Goal: Information Seeking & Learning: Learn about a topic

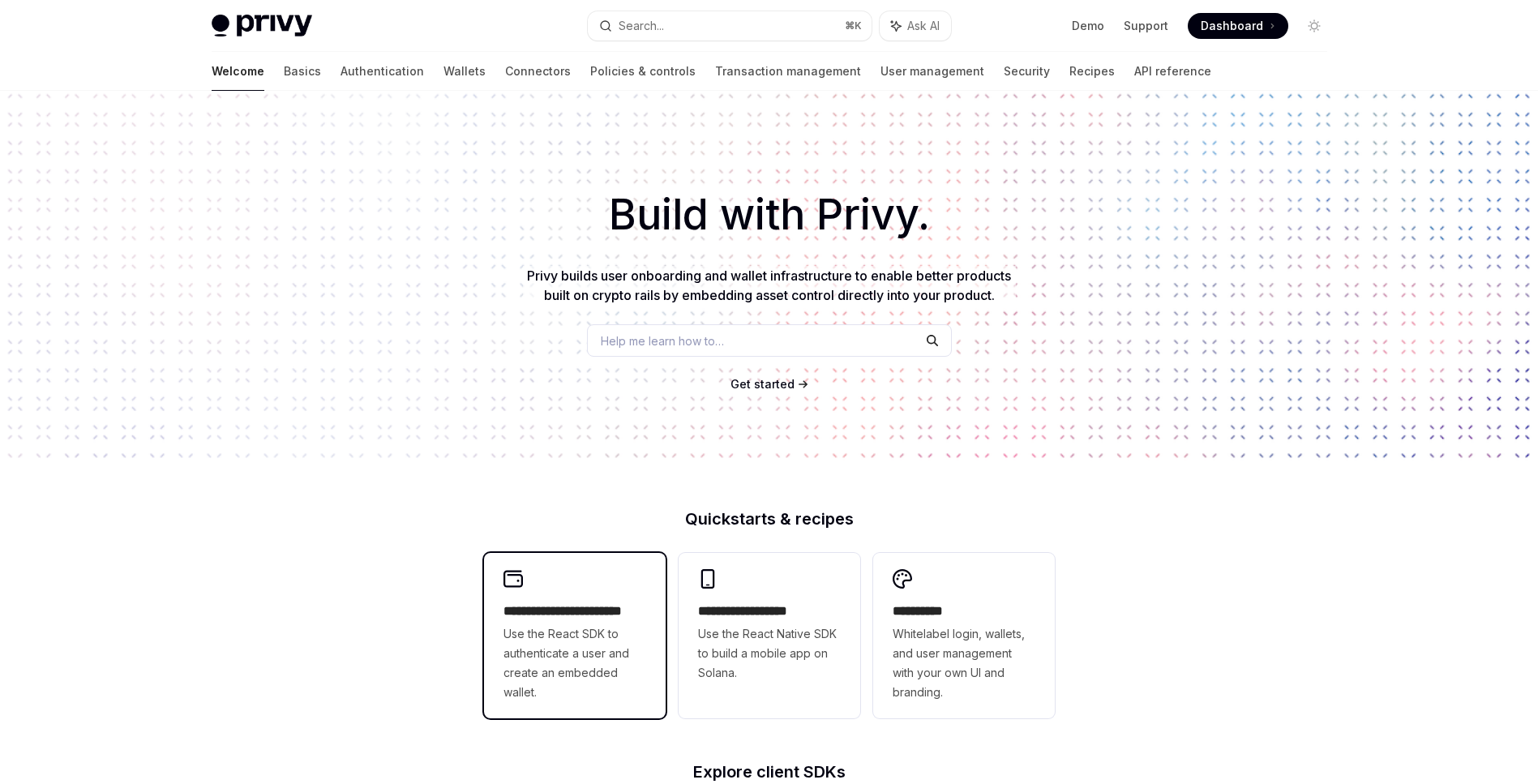
click at [542, 608] on h2 "**********" at bounding box center [575, 611] width 143 height 20
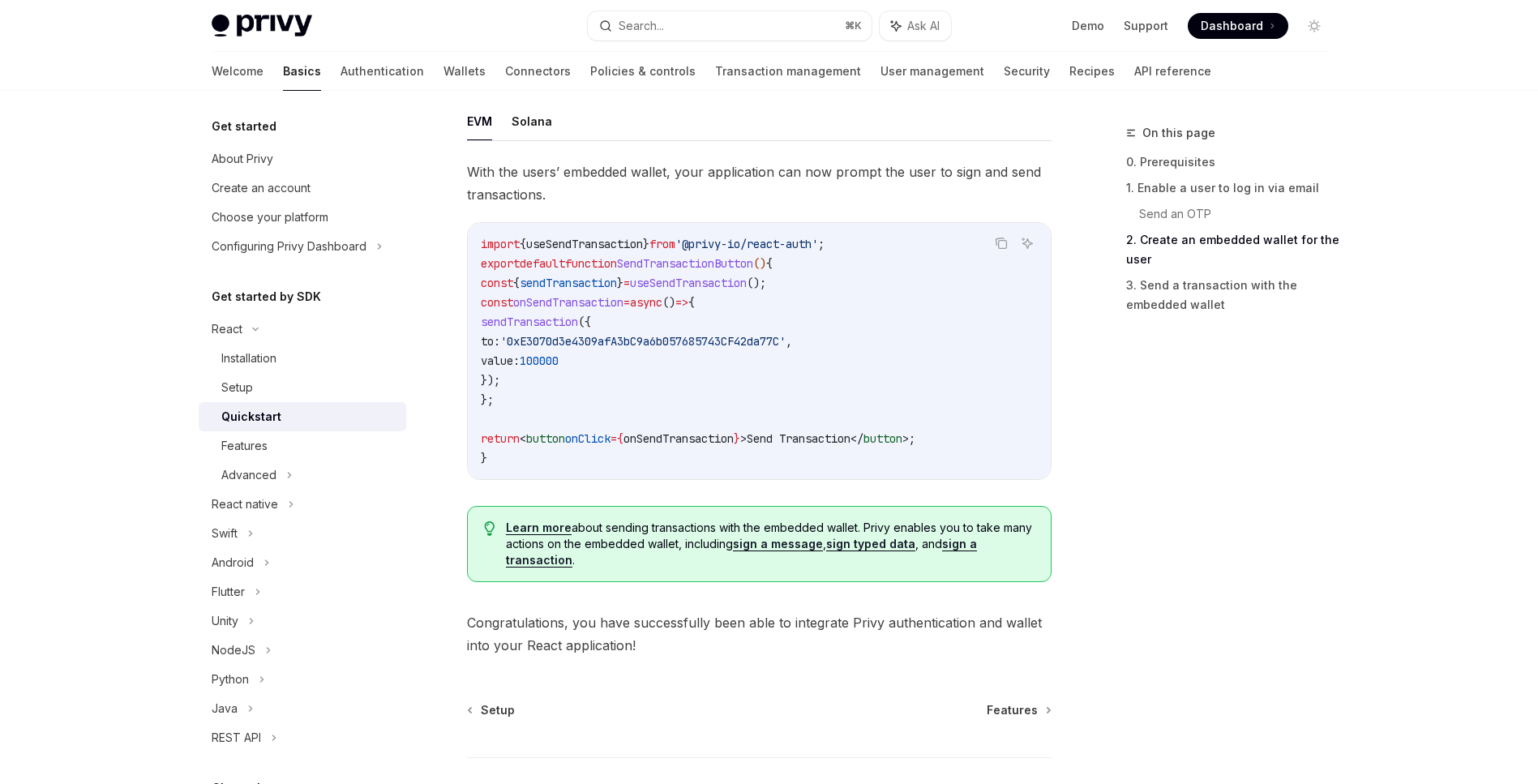
scroll to position [1572, 0]
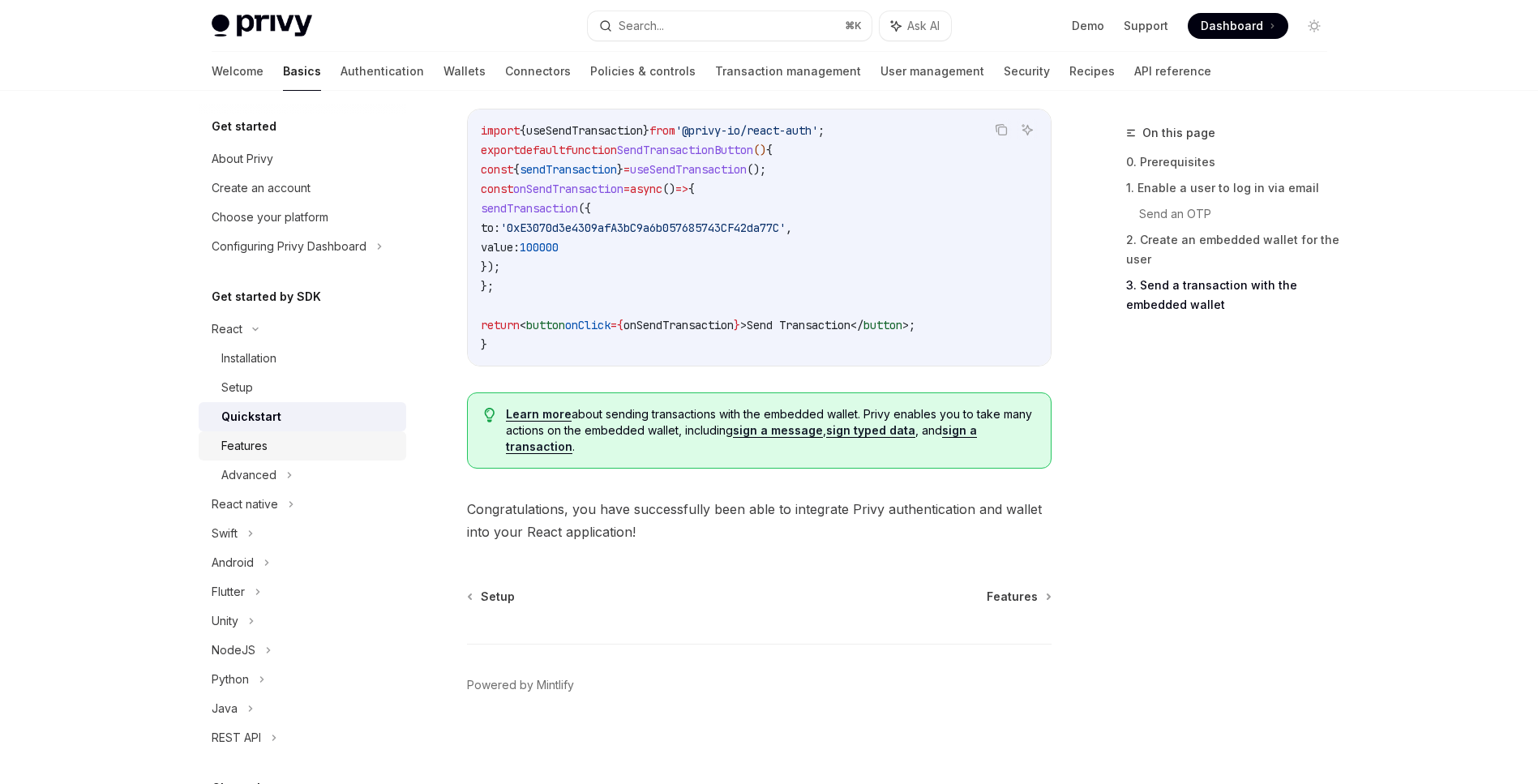
click at [250, 446] on div "Features" at bounding box center [244, 445] width 46 height 20
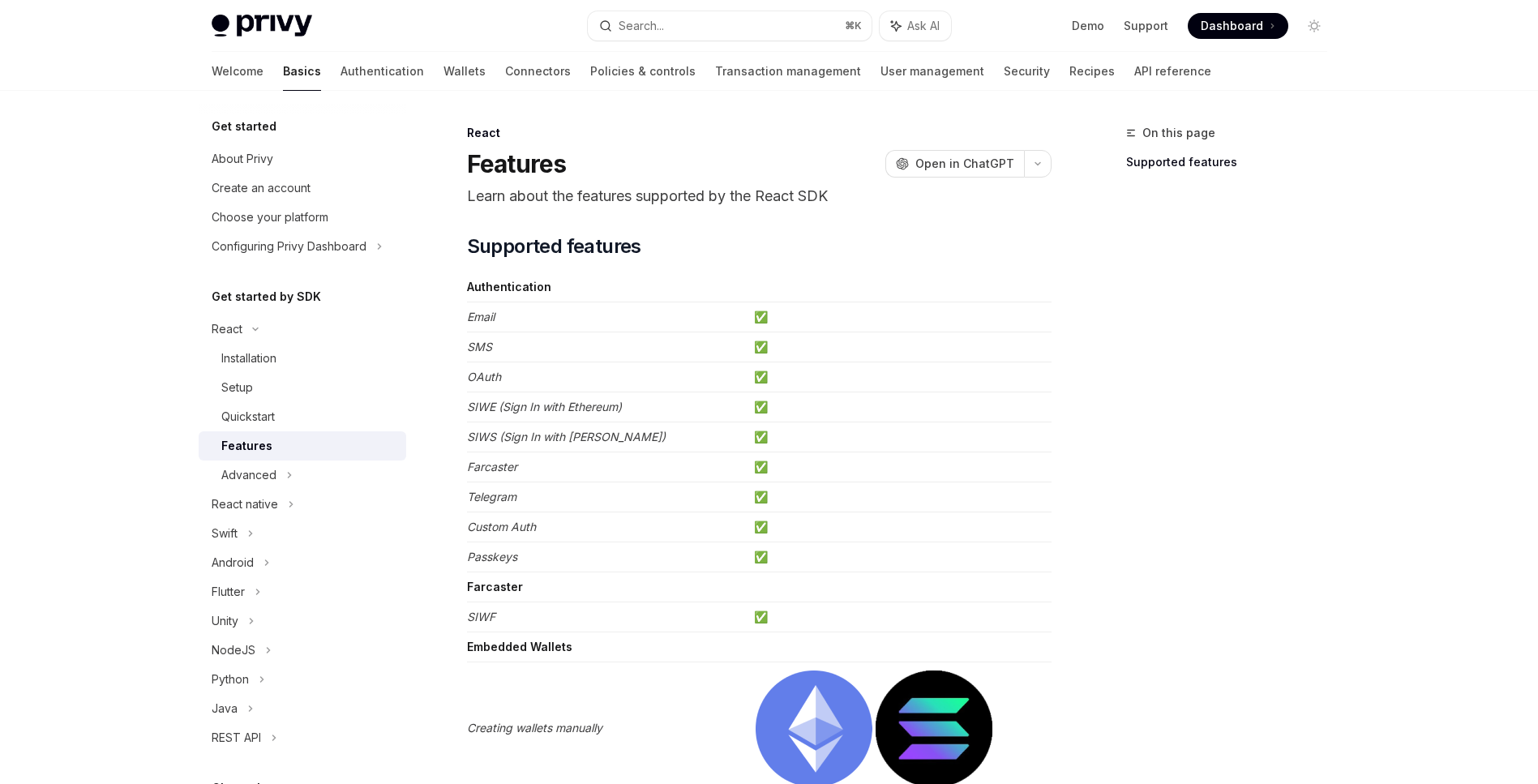
click at [508, 497] on em "Telegram" at bounding box center [491, 496] width 49 height 14
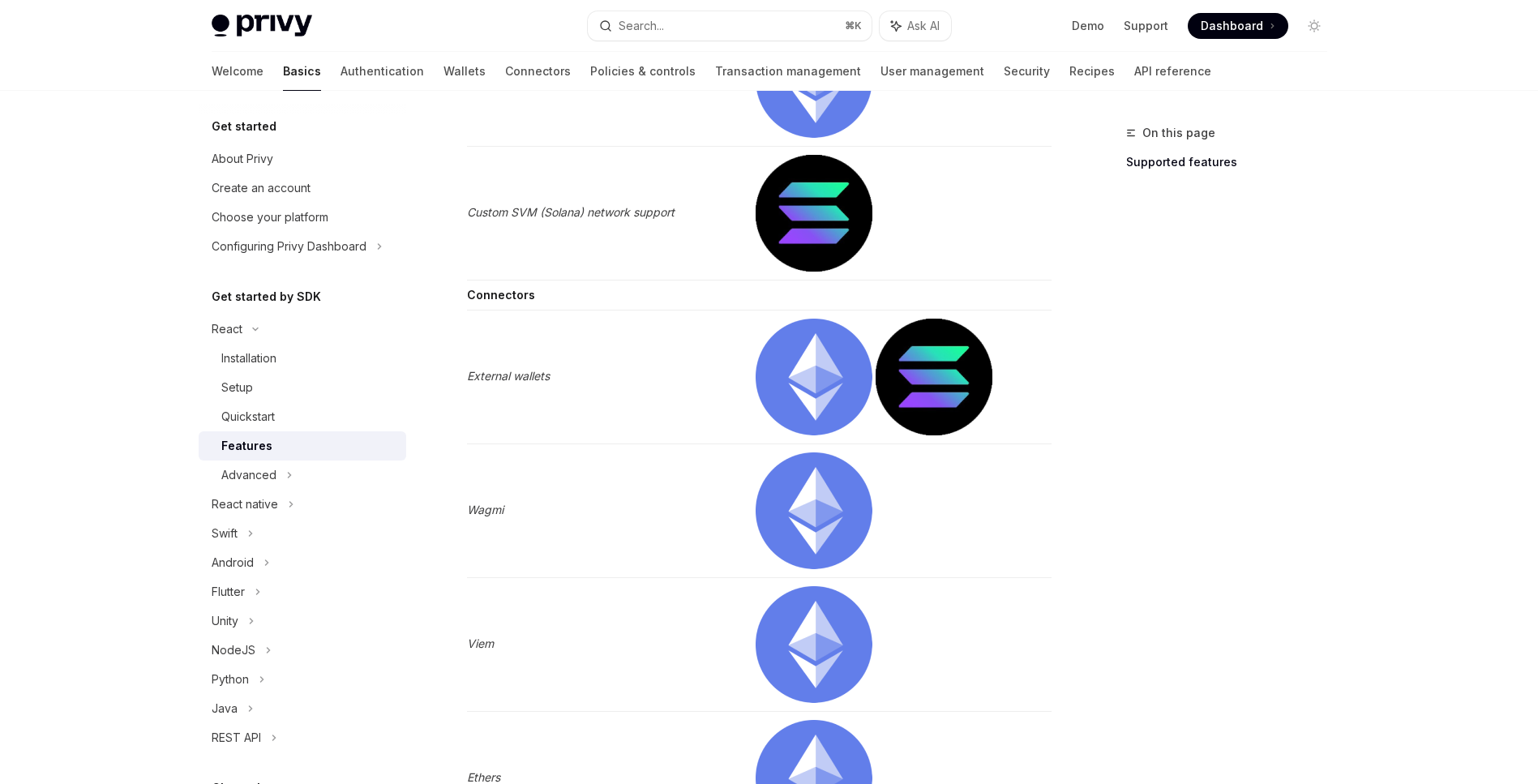
scroll to position [2271, 0]
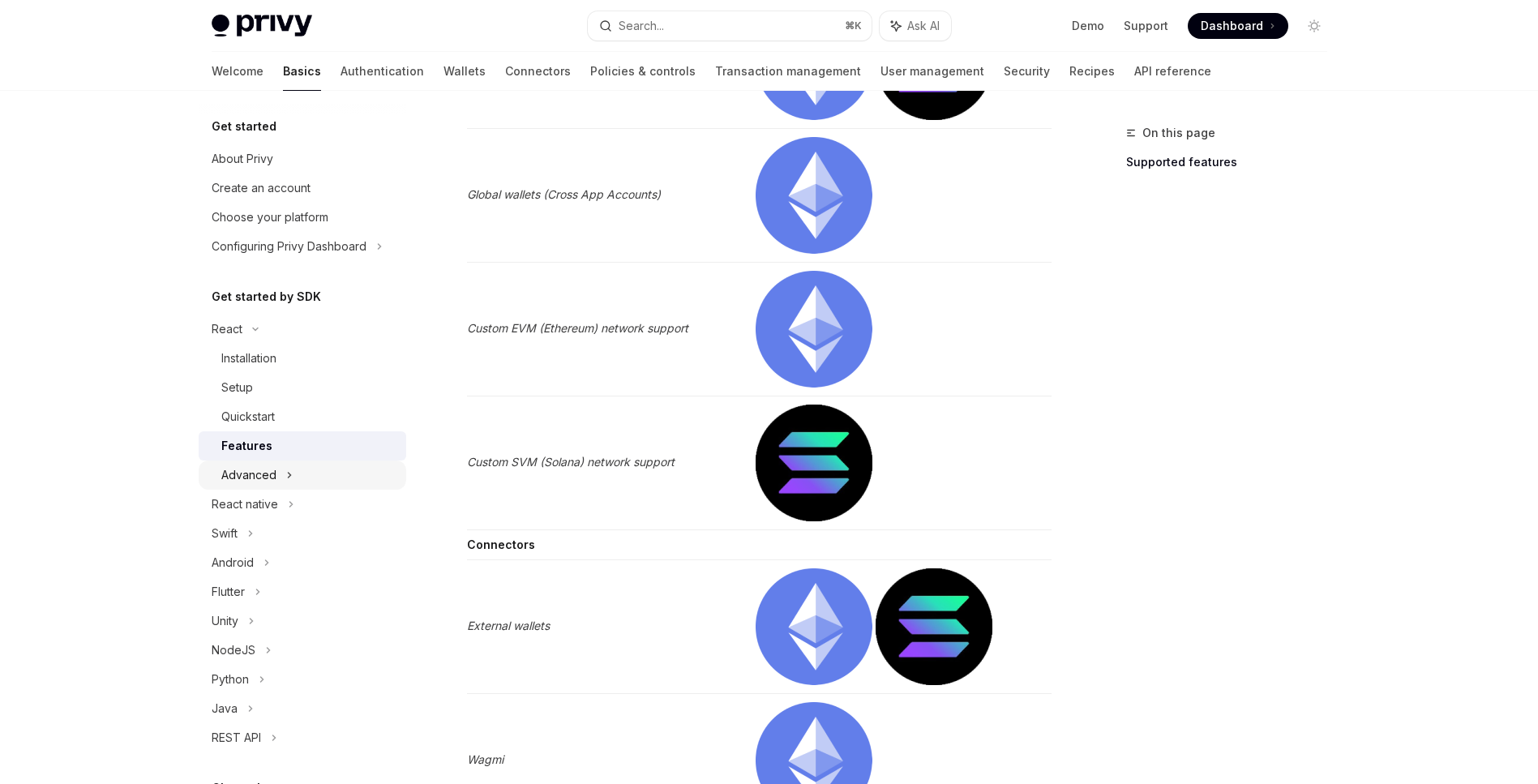
click at [268, 482] on div "Advanced" at bounding box center [249, 474] width 55 height 20
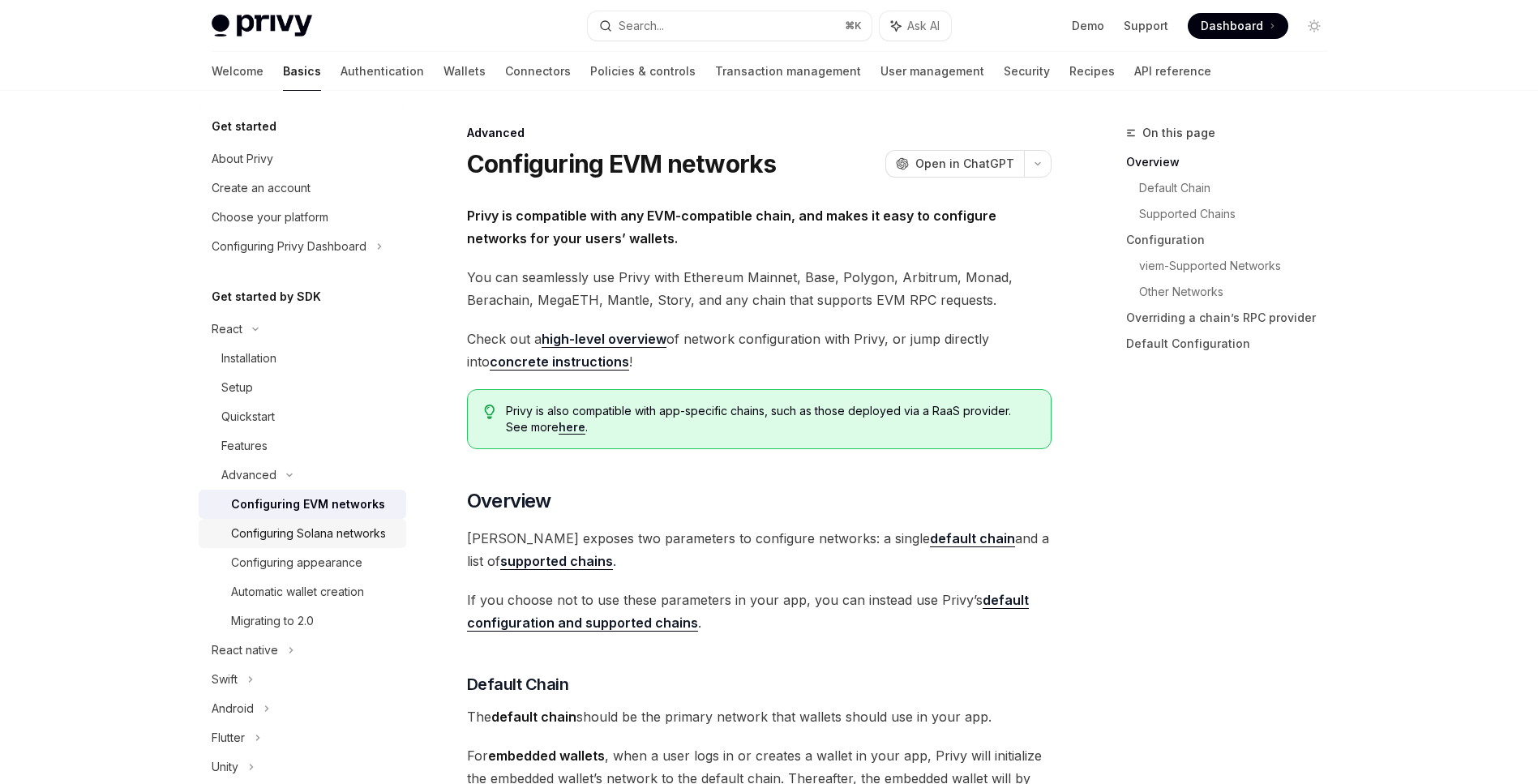
click at [294, 543] on div "Configuring Solana networks" at bounding box center [308, 533] width 154 height 20
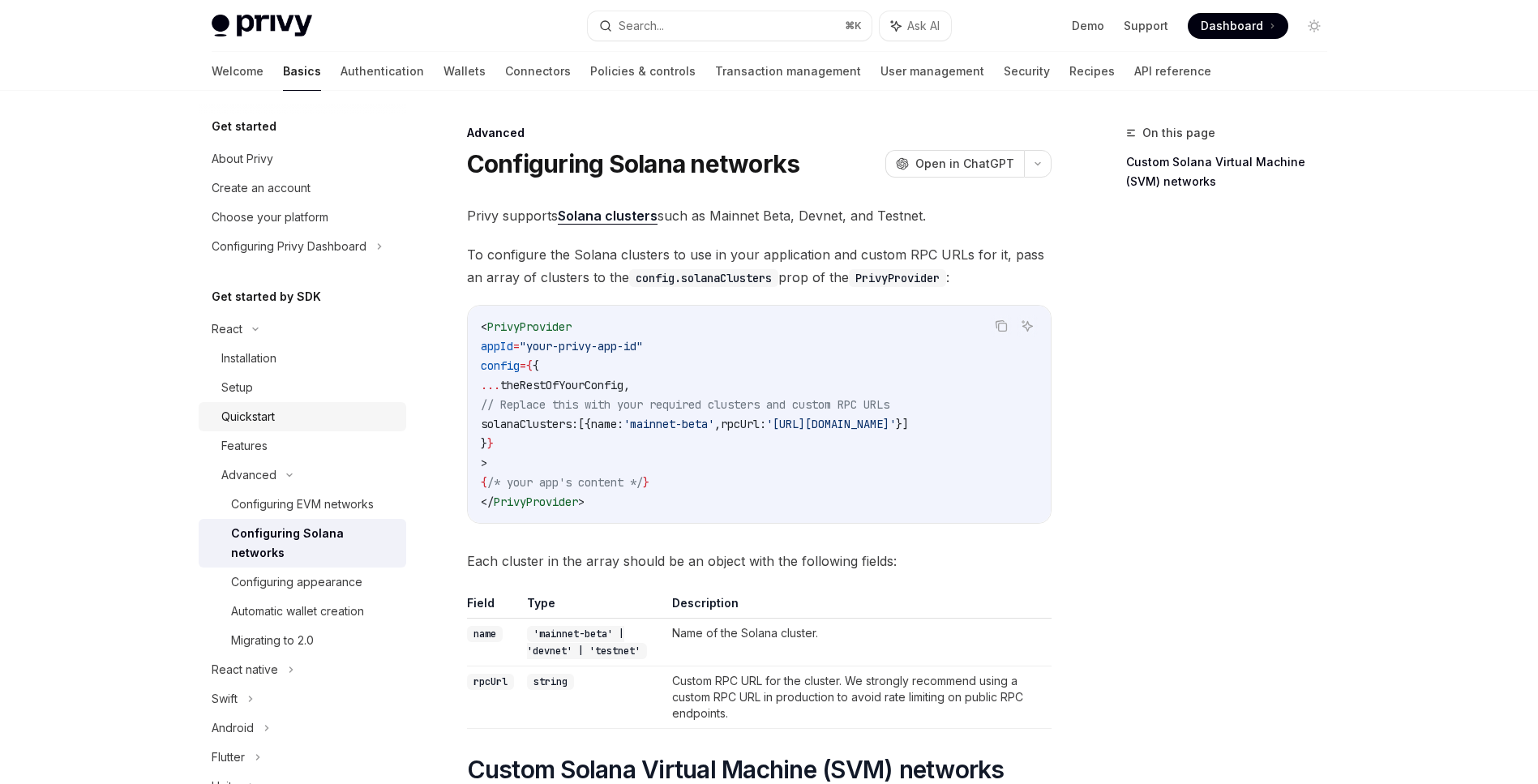
click at [250, 410] on div "Quickstart" at bounding box center [248, 416] width 53 height 20
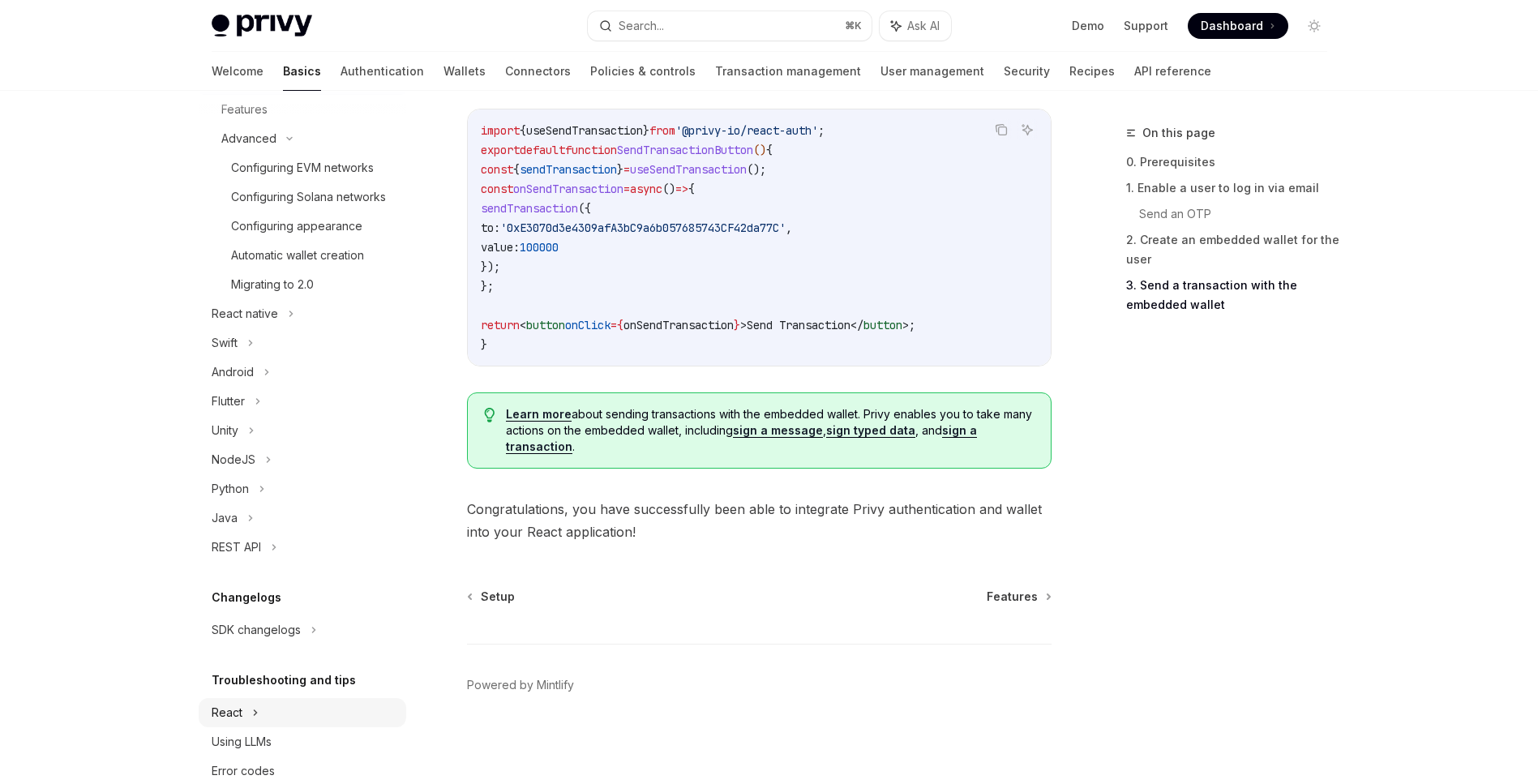
scroll to position [389, 0]
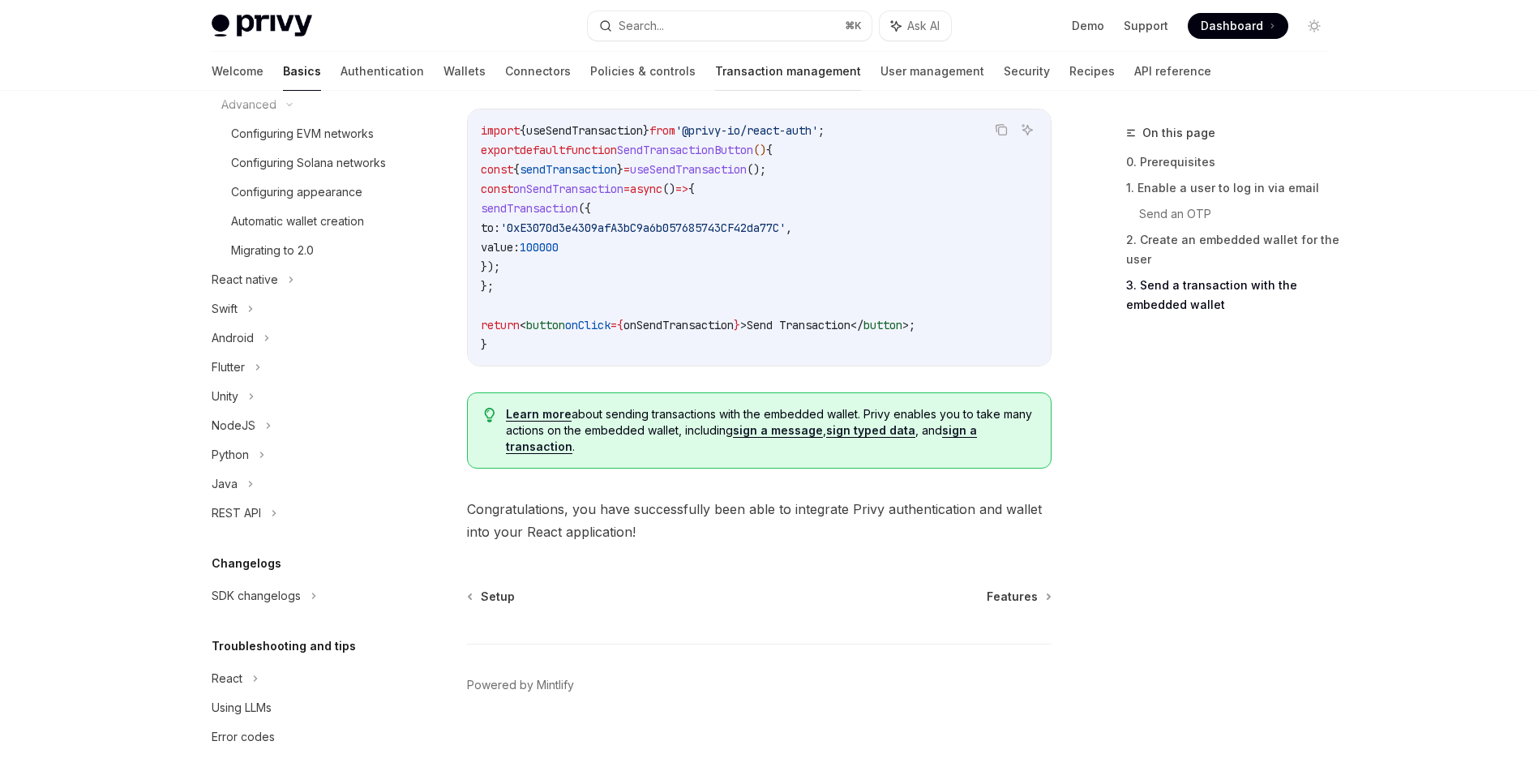
click at [715, 65] on link "Transaction management" at bounding box center [788, 71] width 146 height 39
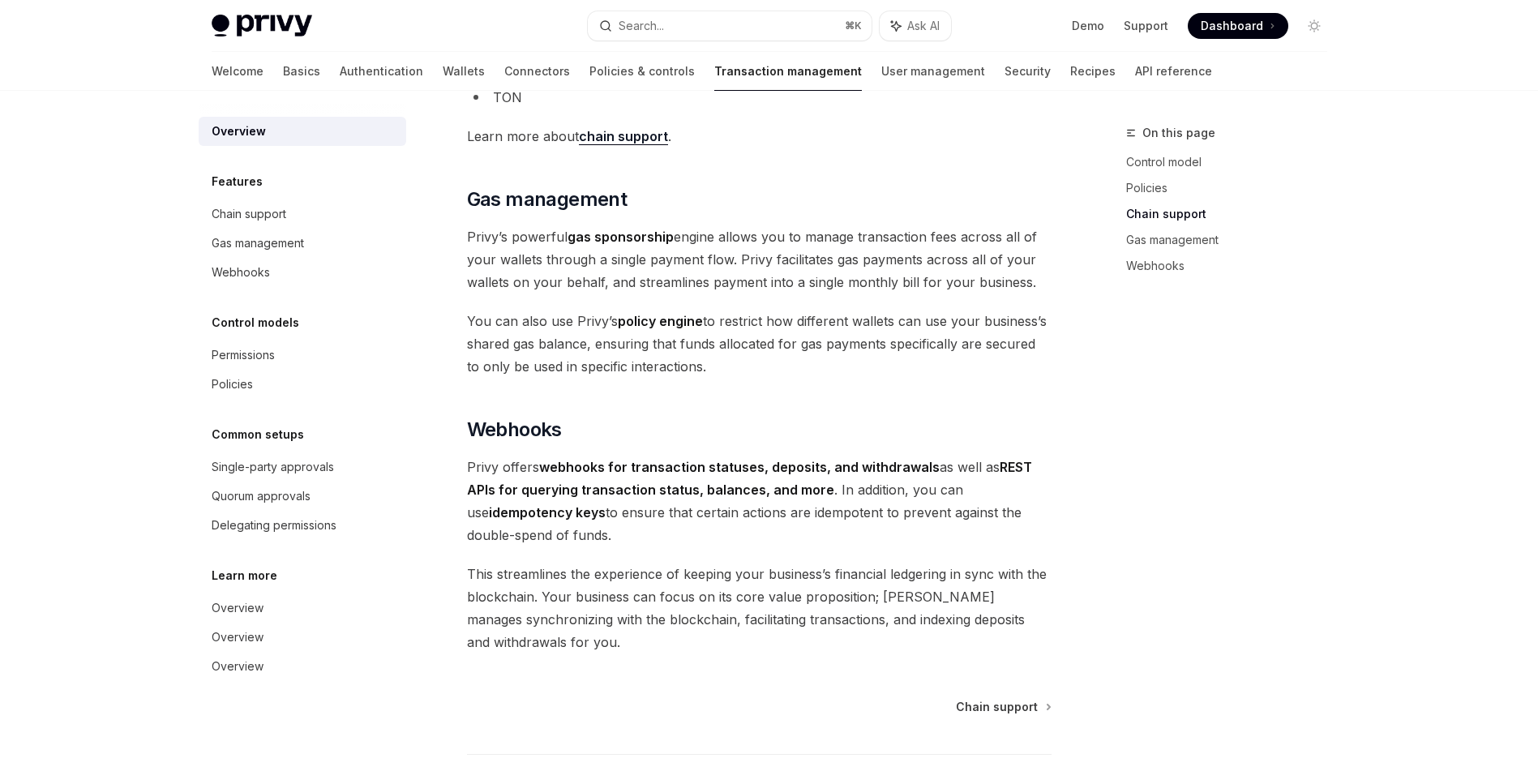
scroll to position [1403, 0]
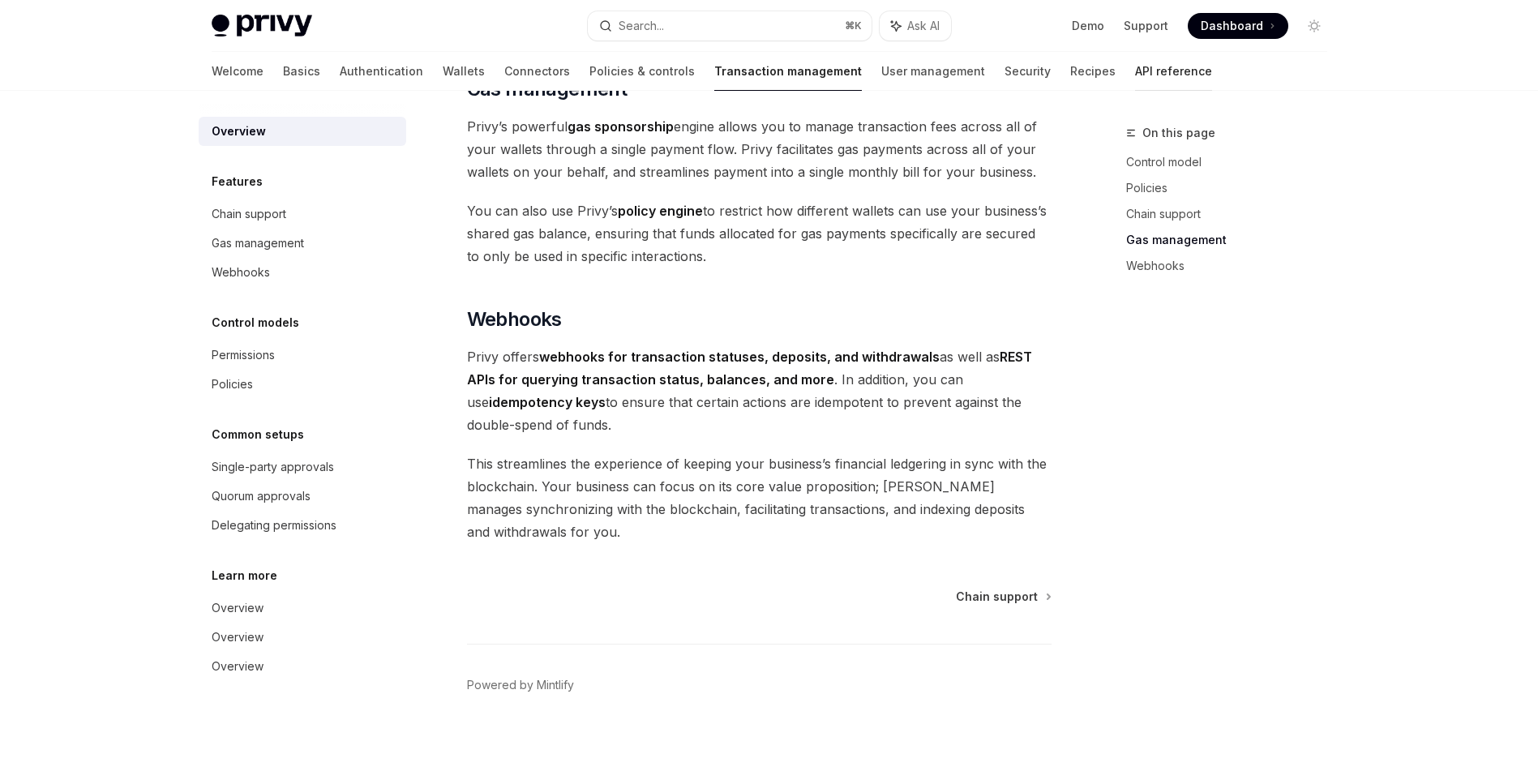
click at [1135, 70] on link "API reference" at bounding box center [1173, 71] width 77 height 39
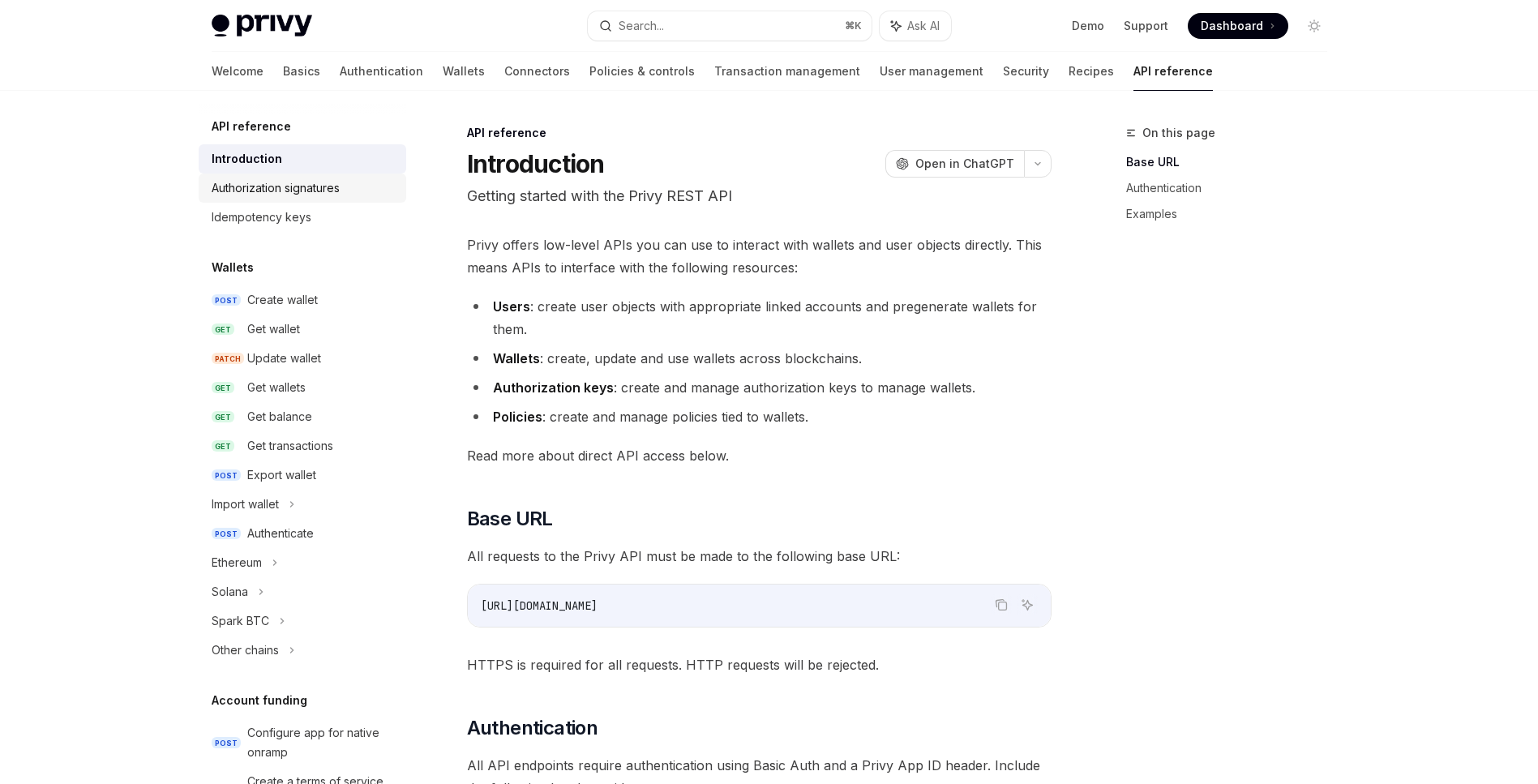
click at [290, 187] on div "Authorization signatures" at bounding box center [275, 188] width 128 height 20
type textarea "*"
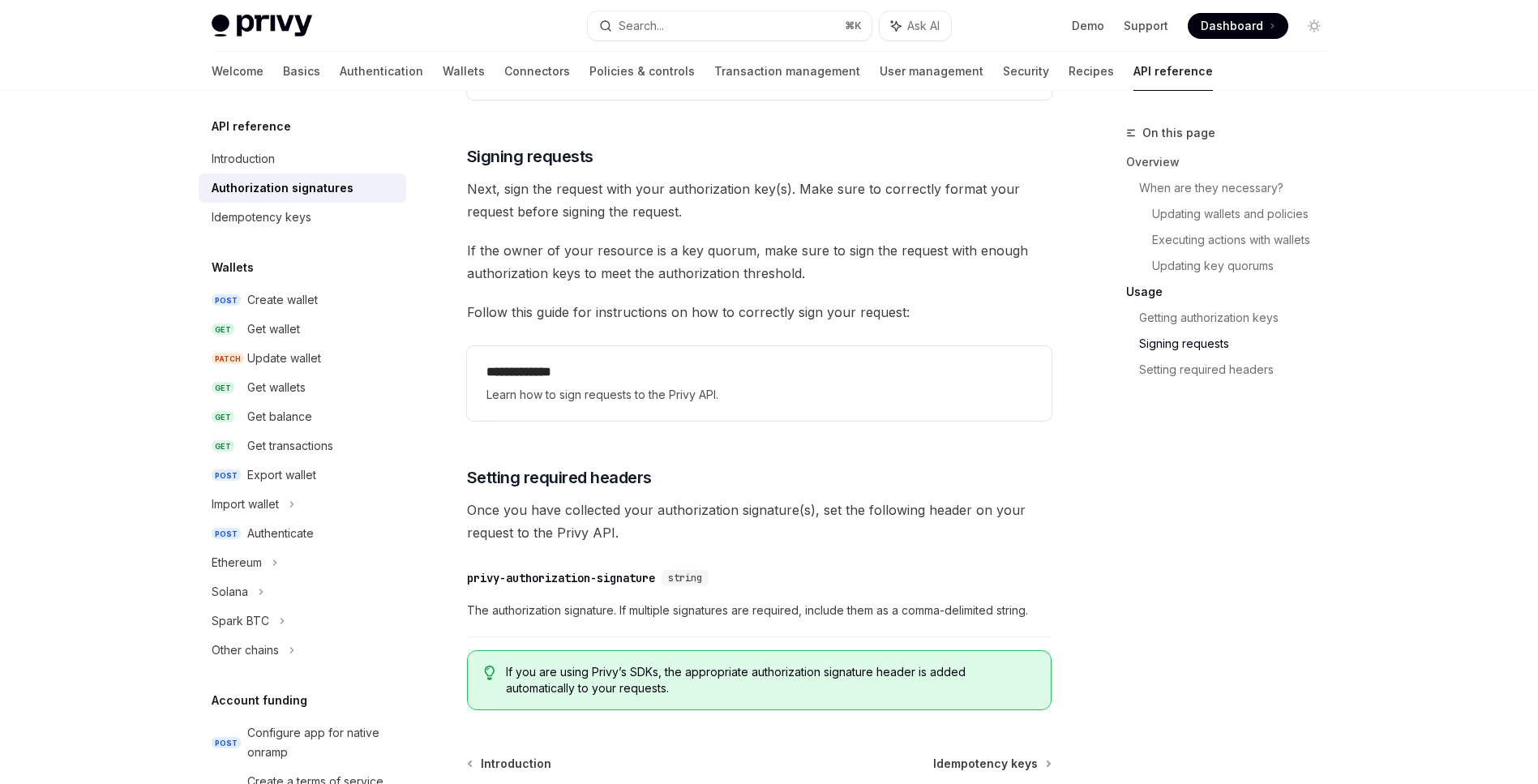
scroll to position [2527, 0]
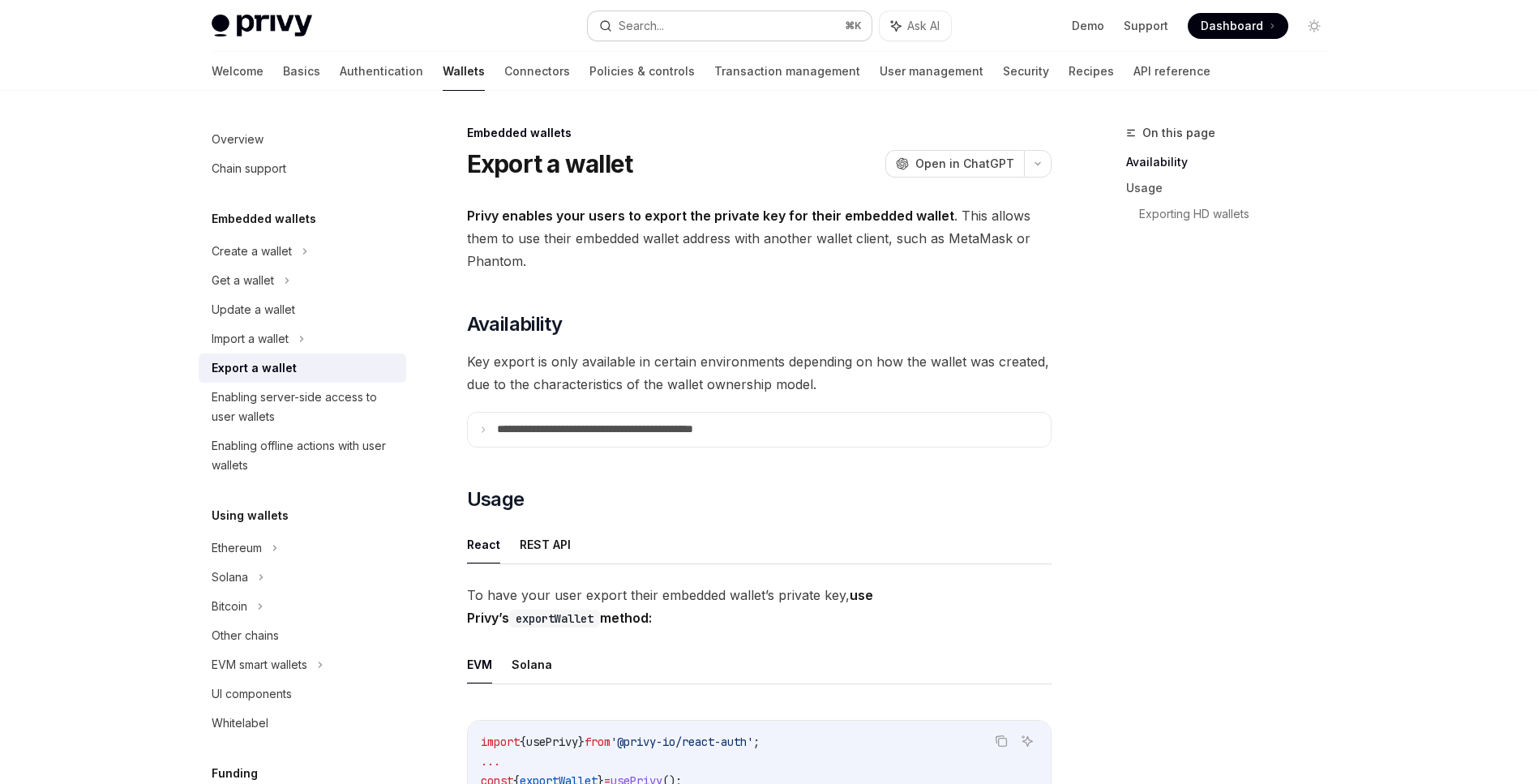
click at [712, 19] on button "Search... ⌘ K" at bounding box center [729, 25] width 283 height 29
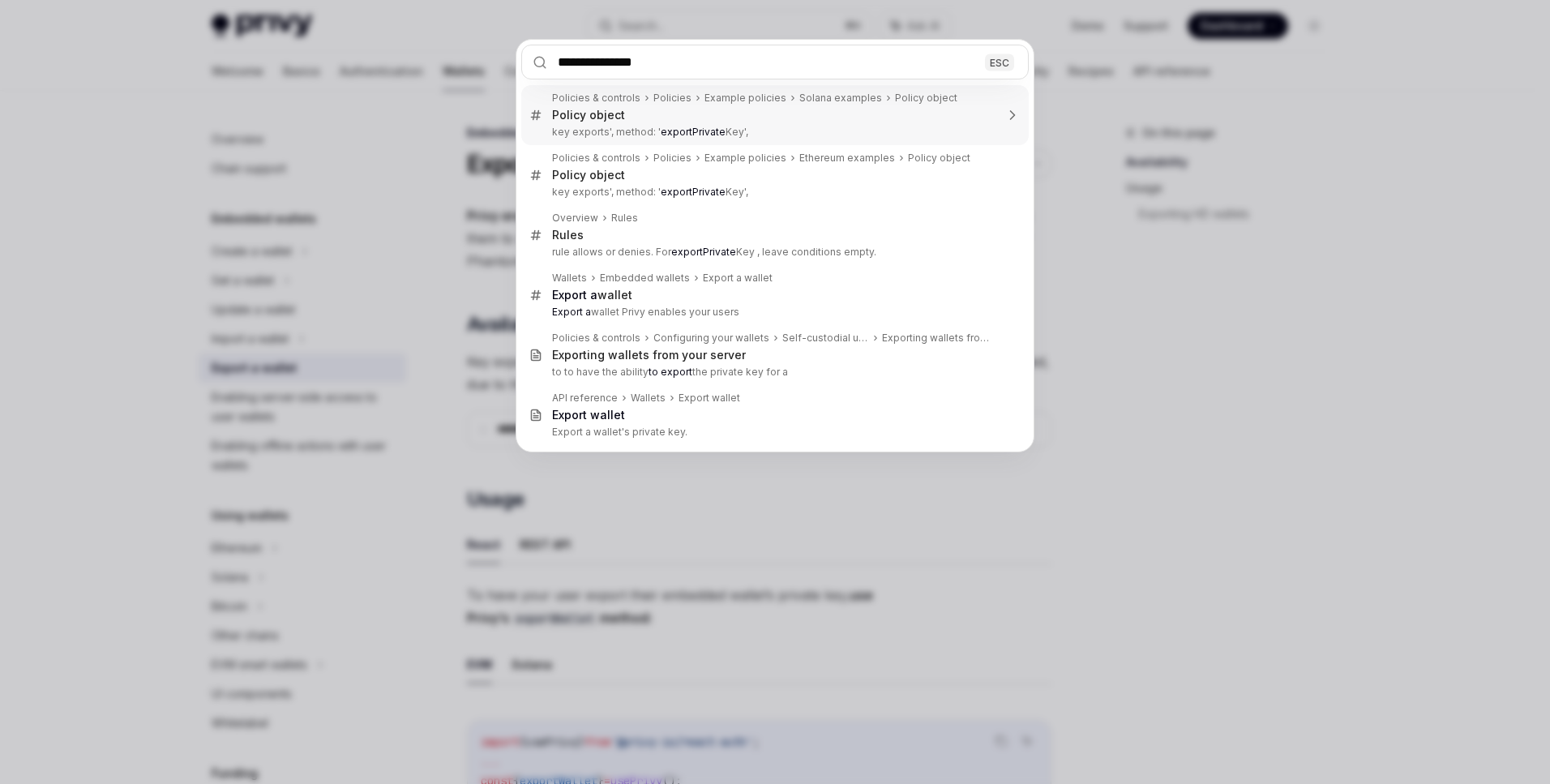
type input "**********"
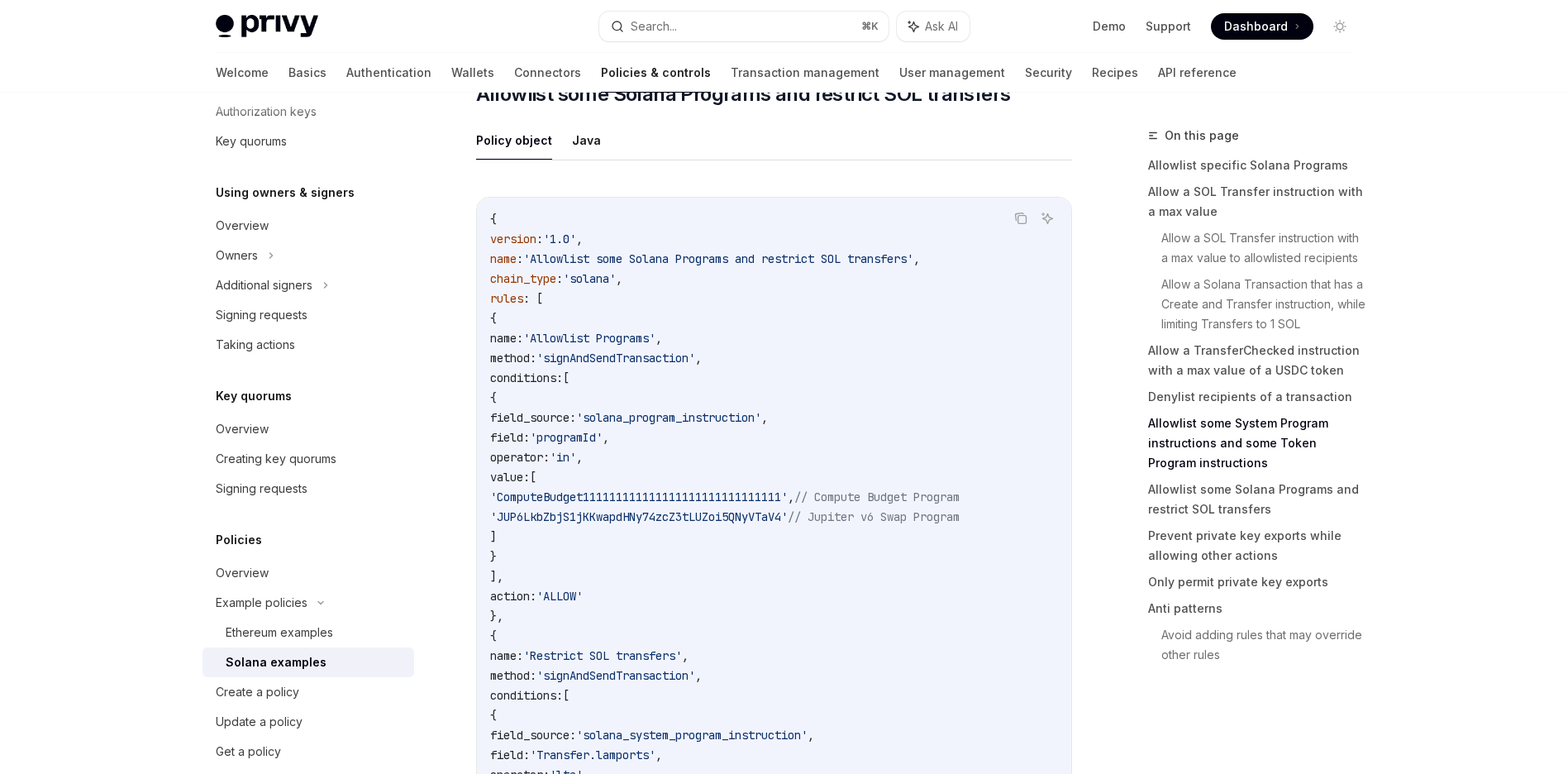
scroll to position [5930, 0]
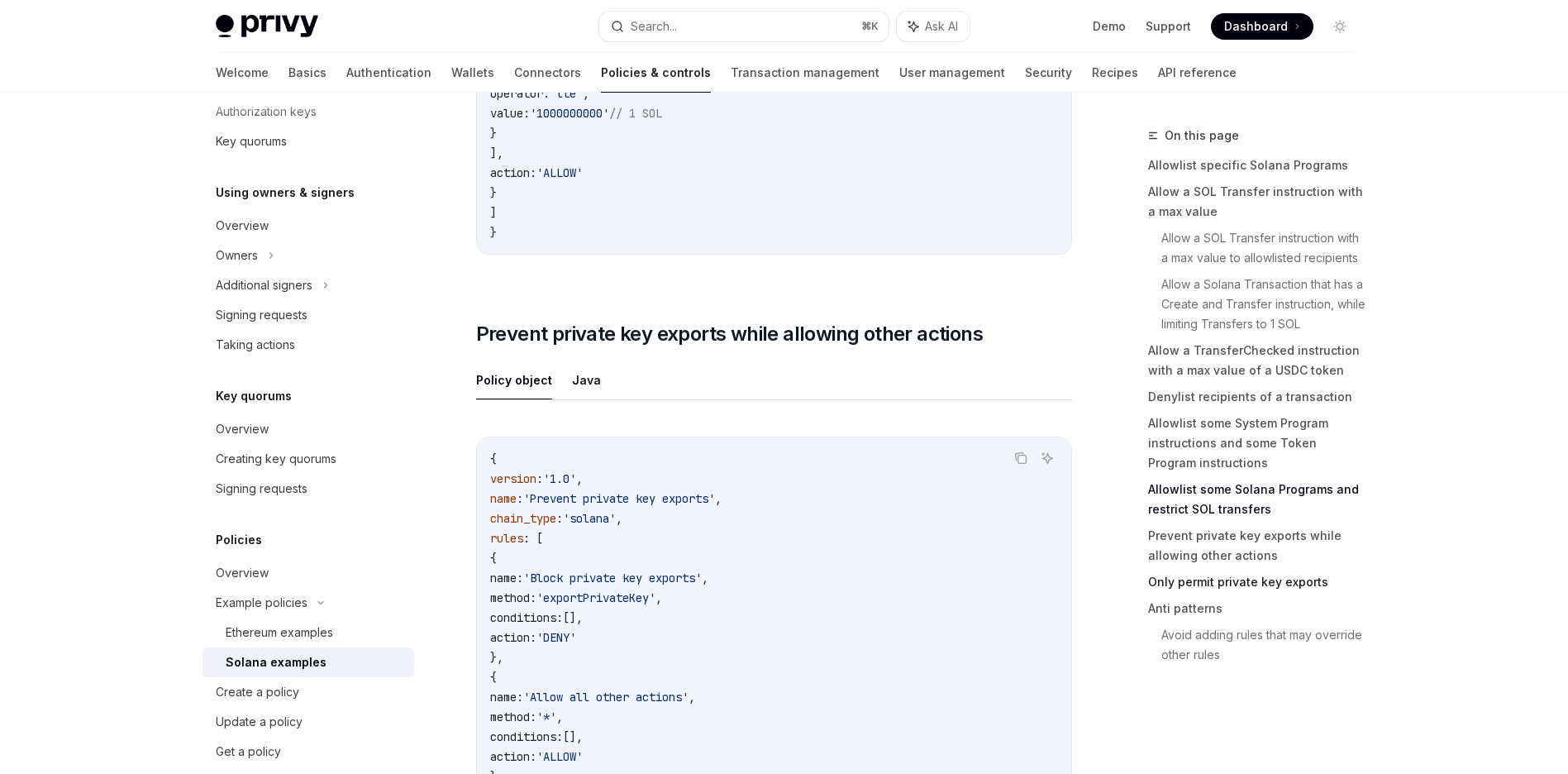
click at [1279, 580] on link "Only permit private key exports" at bounding box center [1257, 582] width 218 height 27
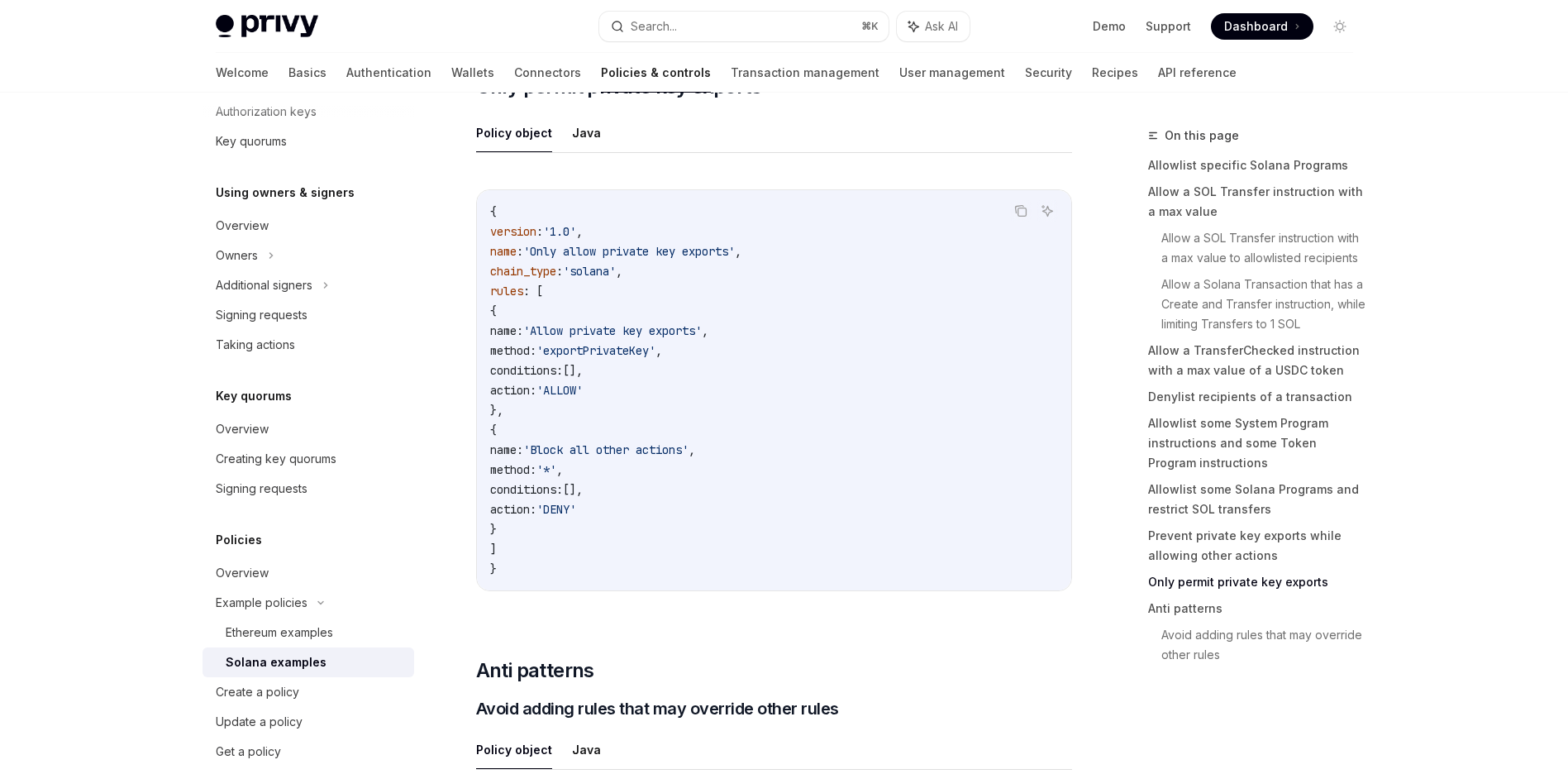
scroll to position [6762, 0]
type textarea "*"
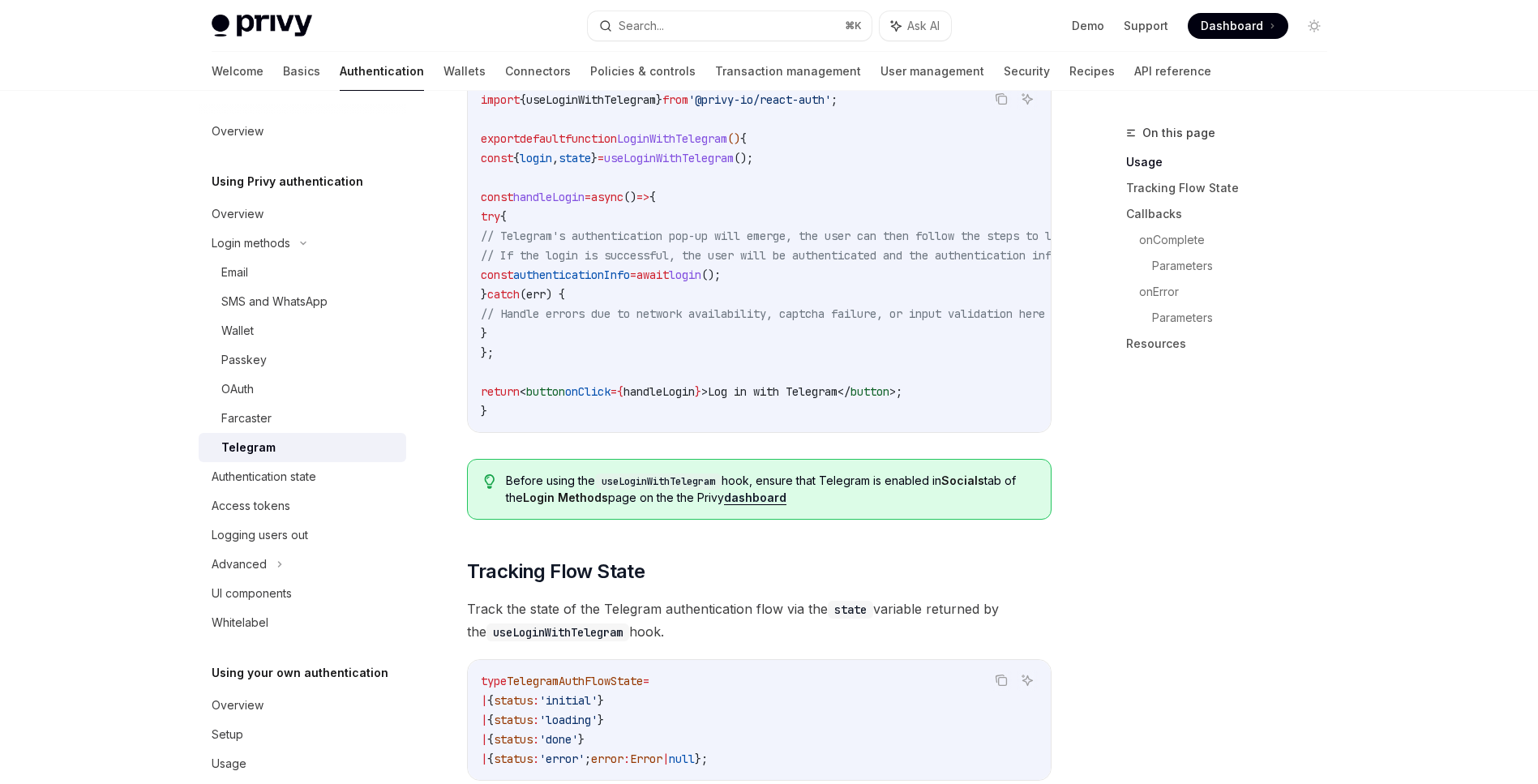
scroll to position [940, 0]
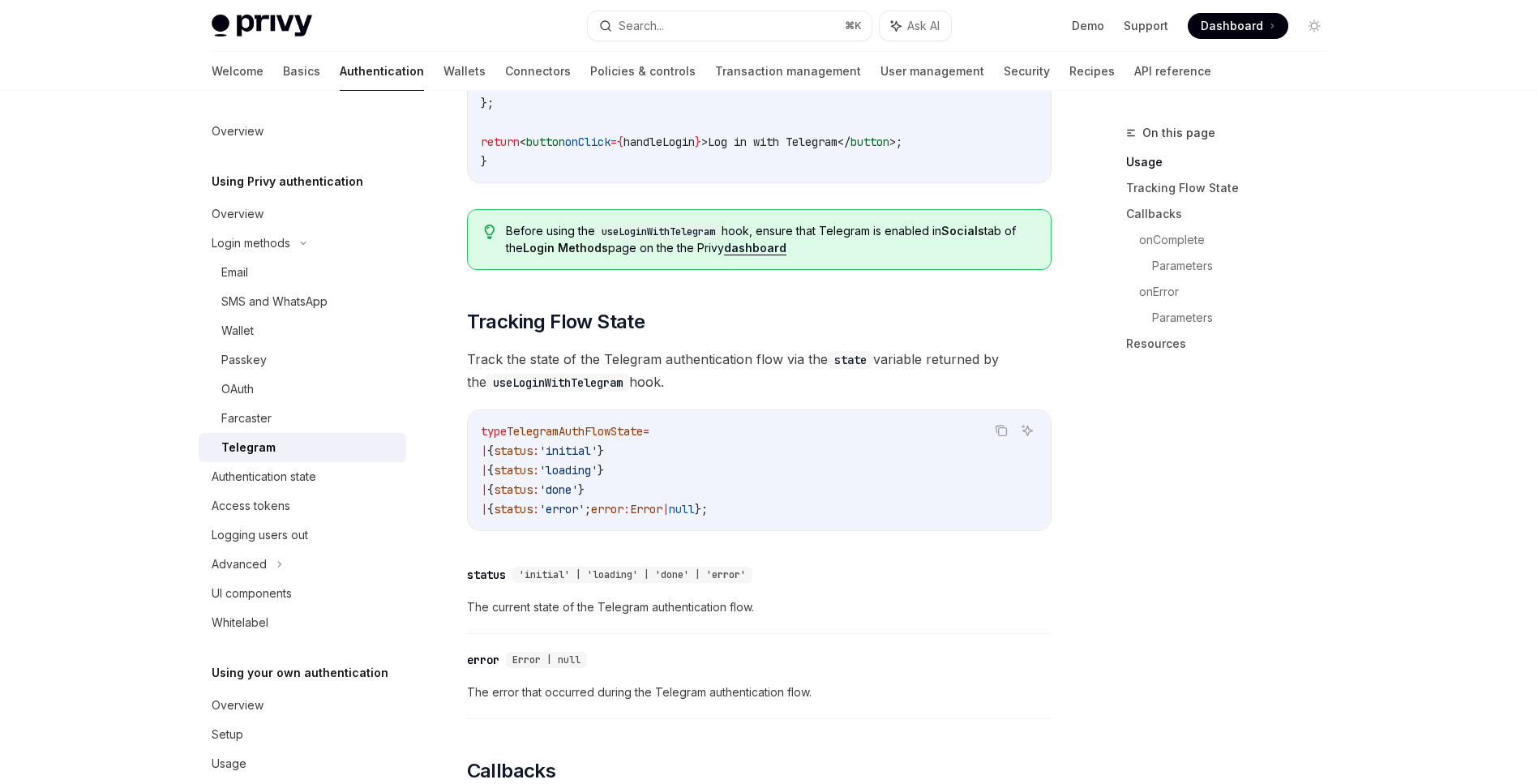
type textarea "*"
